Goal: Task Accomplishment & Management: Manage account settings

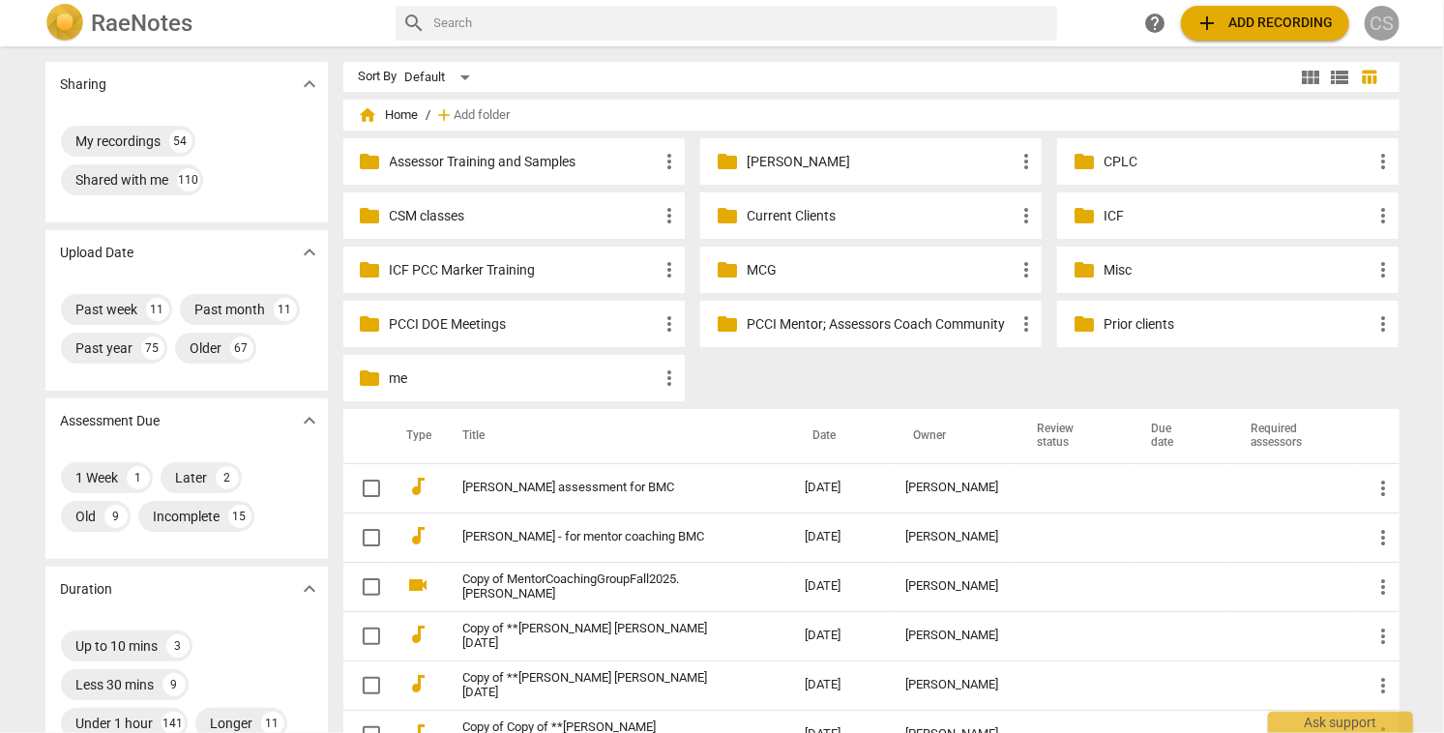
click at [1390, 18] on div "CS" at bounding box center [1382, 23] width 35 height 35
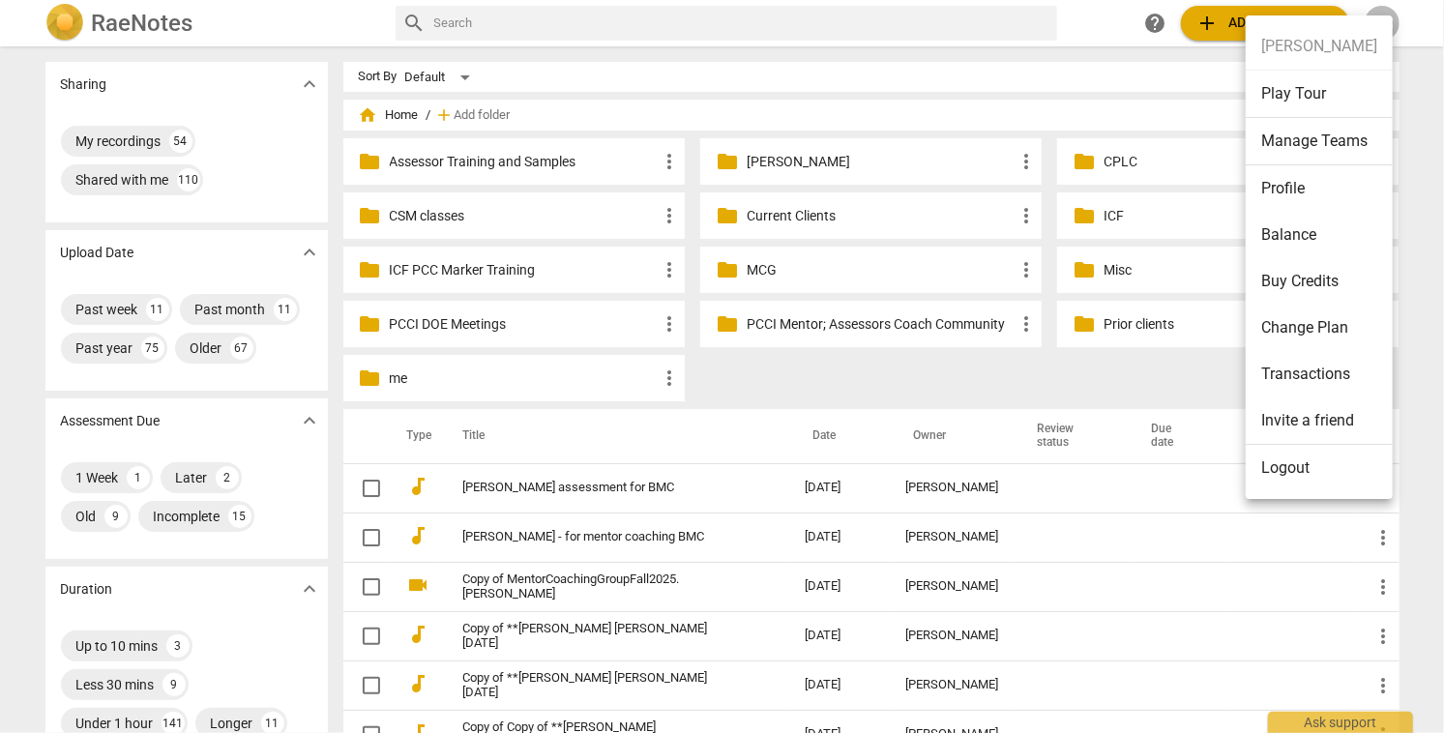
click at [1294, 462] on li "Logout" at bounding box center [1319, 468] width 147 height 46
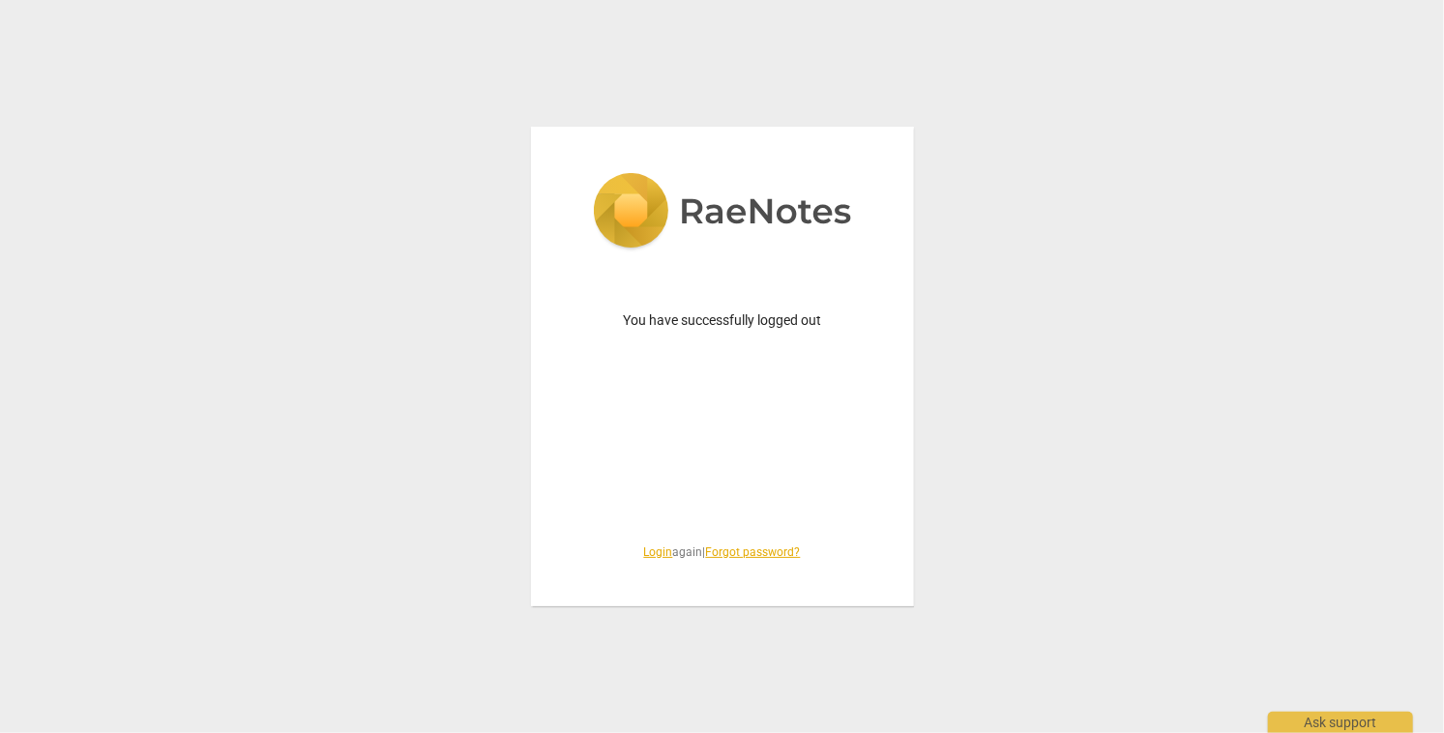
click at [795, 435] on div "You have successfully logged out Login again | Forgot password?" at bounding box center [722, 367] width 383 height 480
